Goal: Task Accomplishment & Management: Use online tool/utility

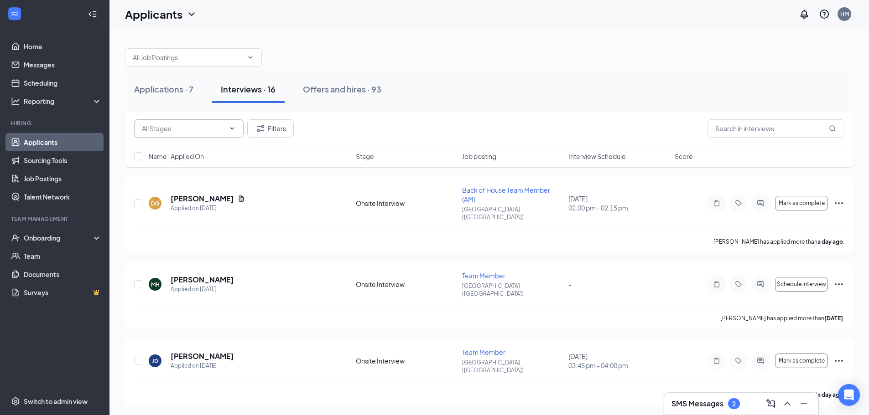
click at [242, 131] on span at bounding box center [188, 128] width 109 height 18
click at [236, 131] on span at bounding box center [188, 128] width 109 height 18
click at [750, 131] on input "text" at bounding box center [775, 128] width 137 height 18
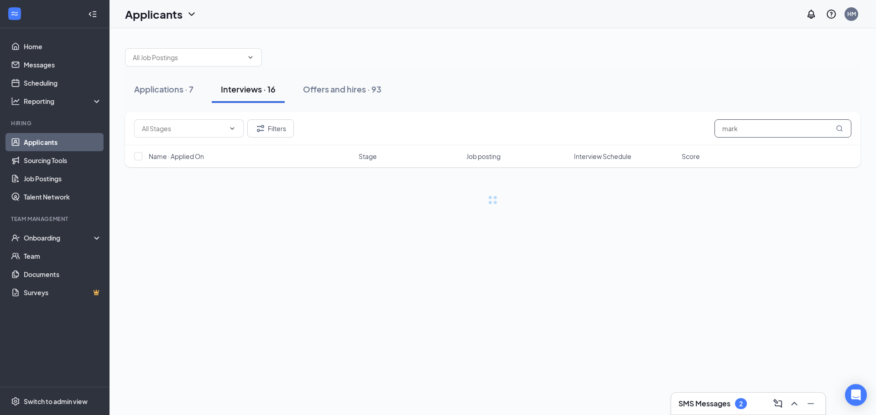
type input "mark"
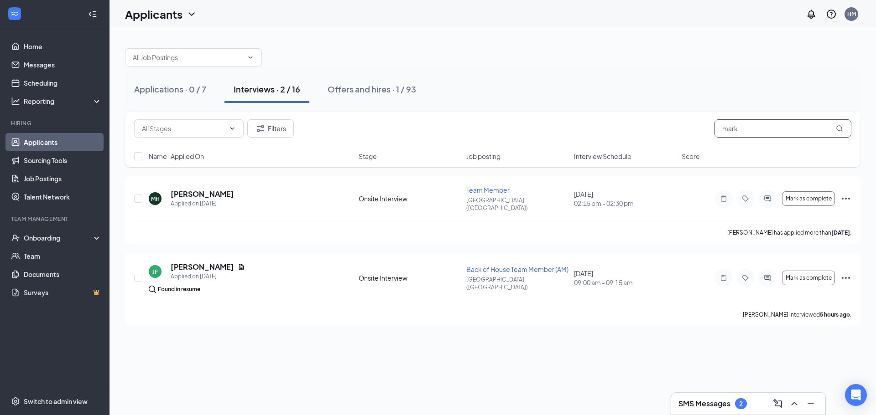
click at [839, 126] on icon "MagnifyingGlass" at bounding box center [839, 128] width 6 height 6
click at [844, 193] on icon "Ellipses" at bounding box center [845, 198] width 11 height 11
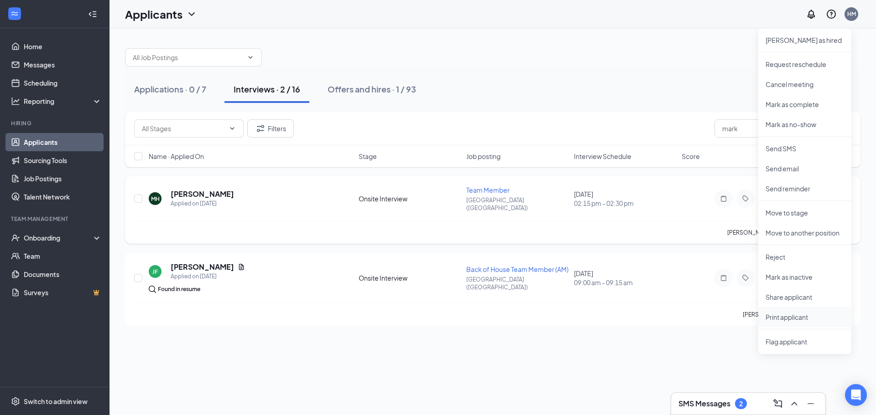
click at [799, 318] on p "Print applicant" at bounding box center [804, 317] width 78 height 9
